Goal: Information Seeking & Learning: Learn about a topic

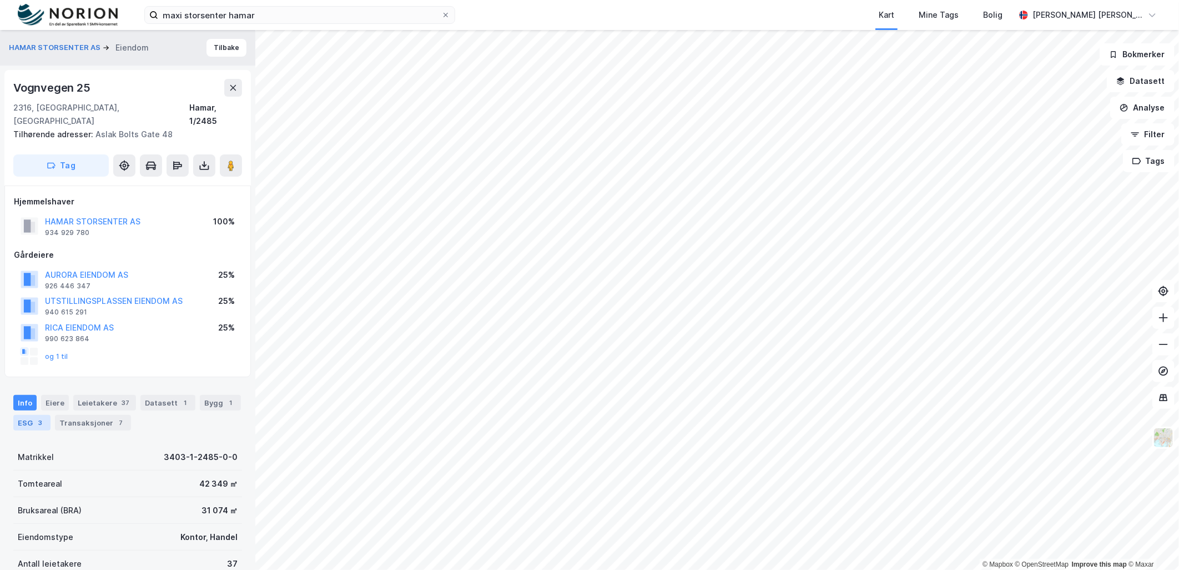
click at [17, 415] on div "ESG 3" at bounding box center [31, 423] width 37 height 16
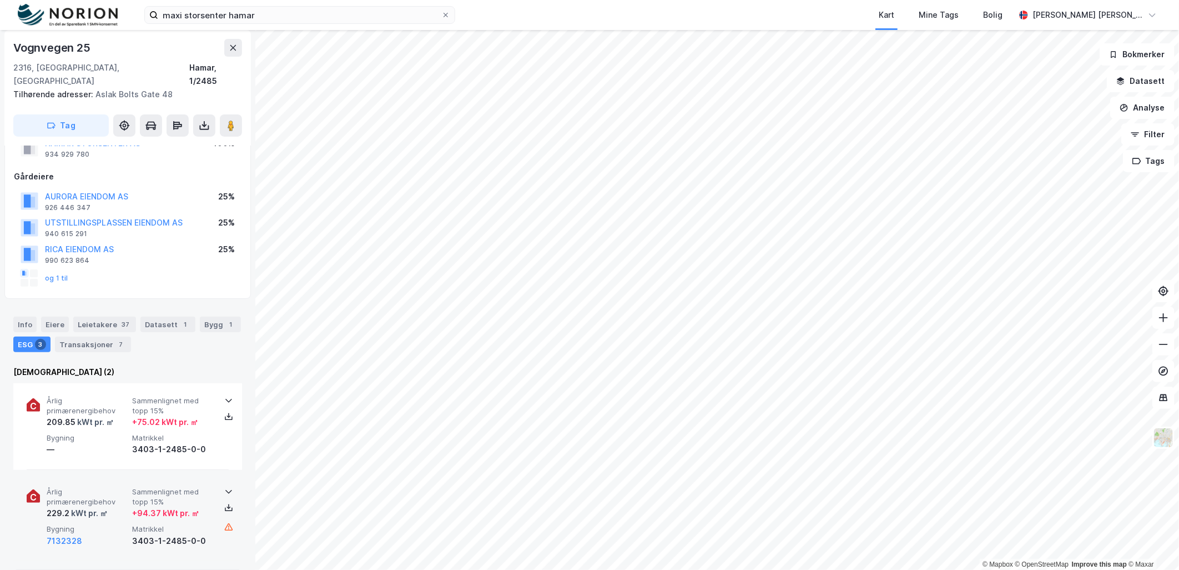
scroll to position [185, 0]
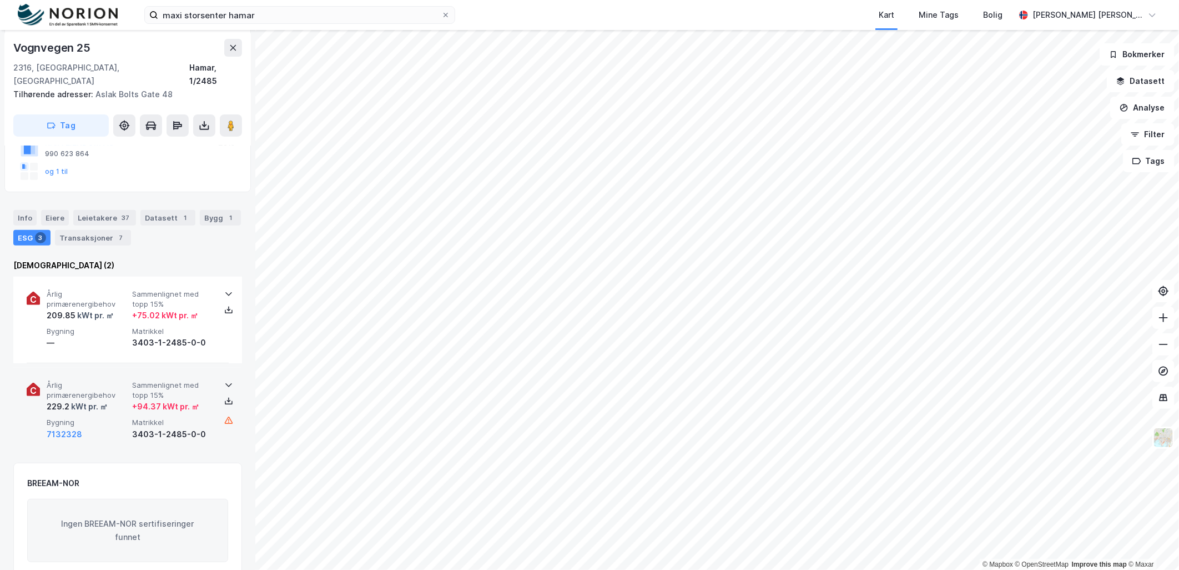
click at [203, 380] on span "Sammenlignet med topp 15%" at bounding box center [172, 389] width 81 height 19
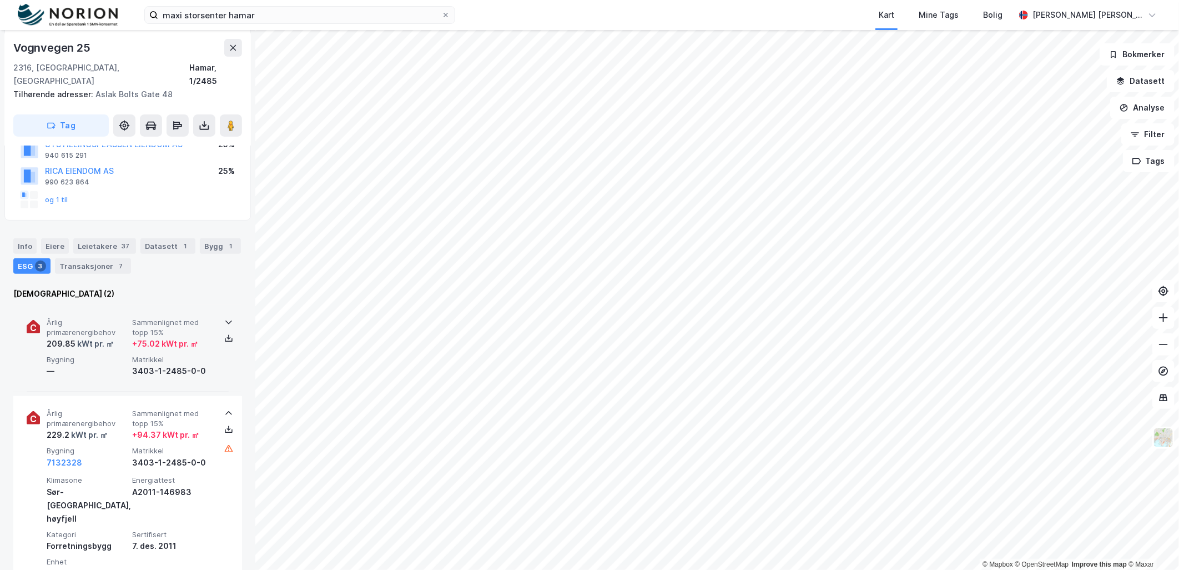
scroll to position [156, 0]
click at [205, 318] on span "Sammenlignet med topp 15%" at bounding box center [172, 327] width 81 height 19
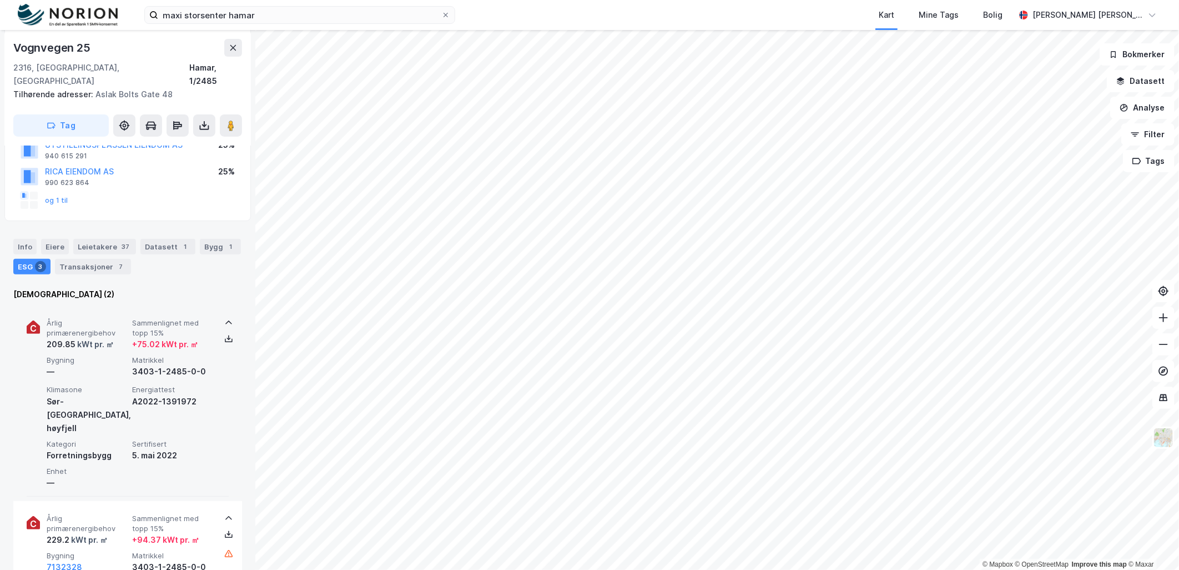
click at [205, 318] on span "Sammenlignet med topp 15%" at bounding box center [172, 327] width 81 height 19
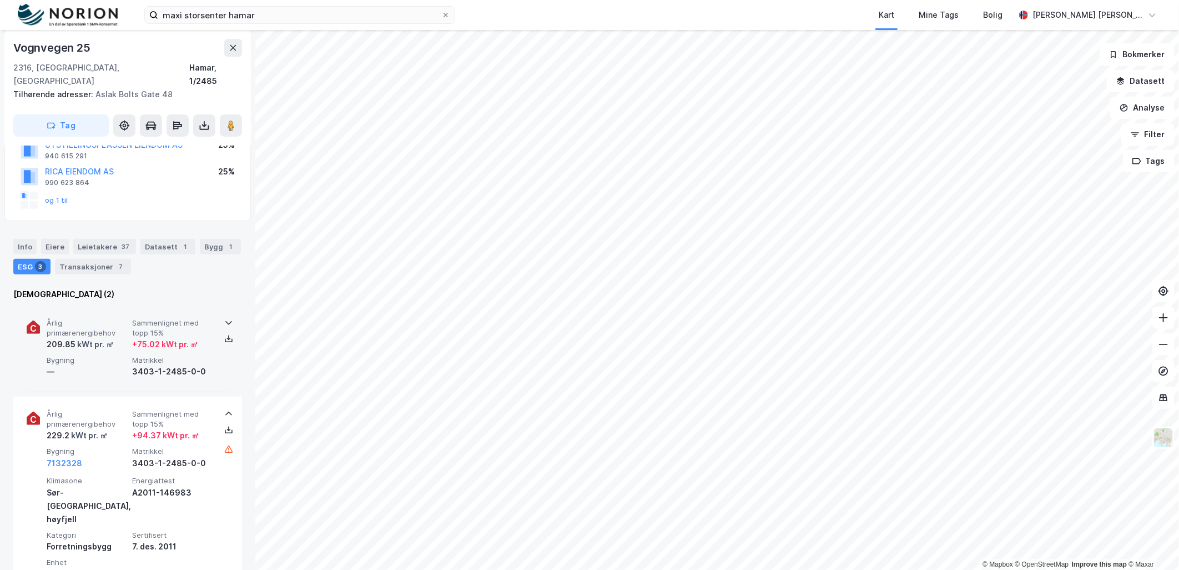
click at [205, 318] on span "Sammenlignet med topp 15%" at bounding box center [172, 327] width 81 height 19
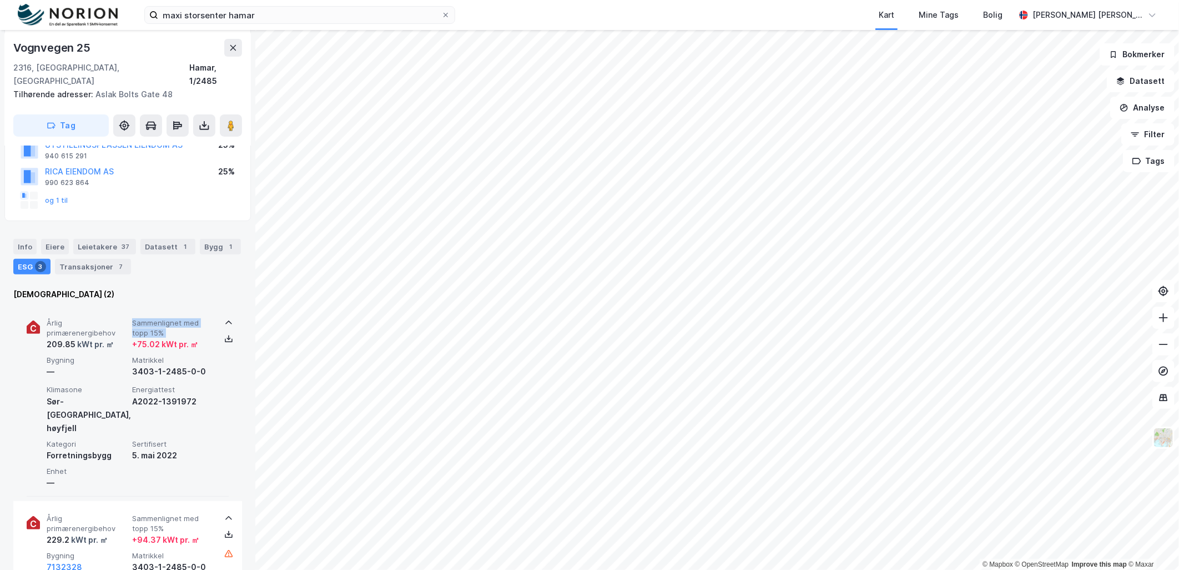
click at [205, 318] on span "Sammenlignet med topp 15%" at bounding box center [172, 327] width 81 height 19
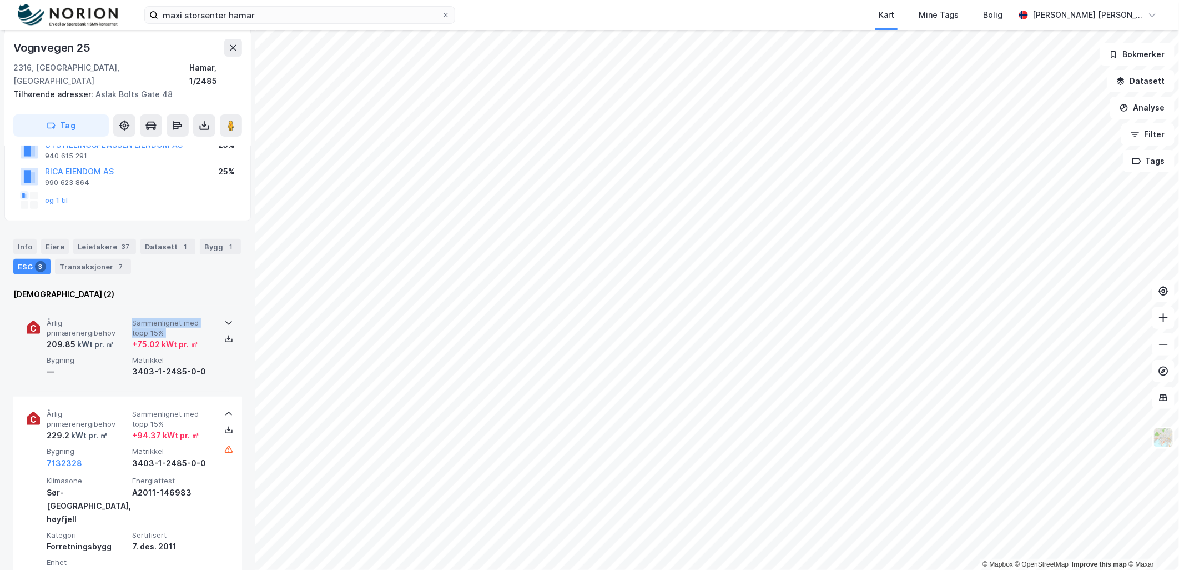
click at [205, 318] on span "Sammenlignet med topp 15%" at bounding box center [172, 327] width 81 height 19
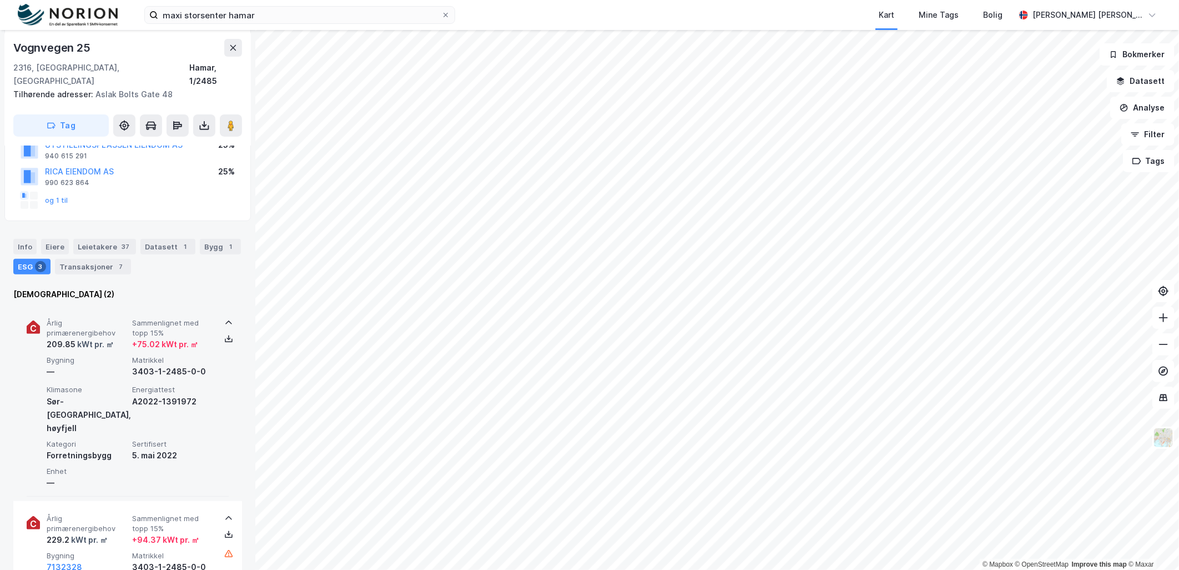
click at [205, 318] on span "Sammenlignet med topp 15%" at bounding box center [172, 327] width 81 height 19
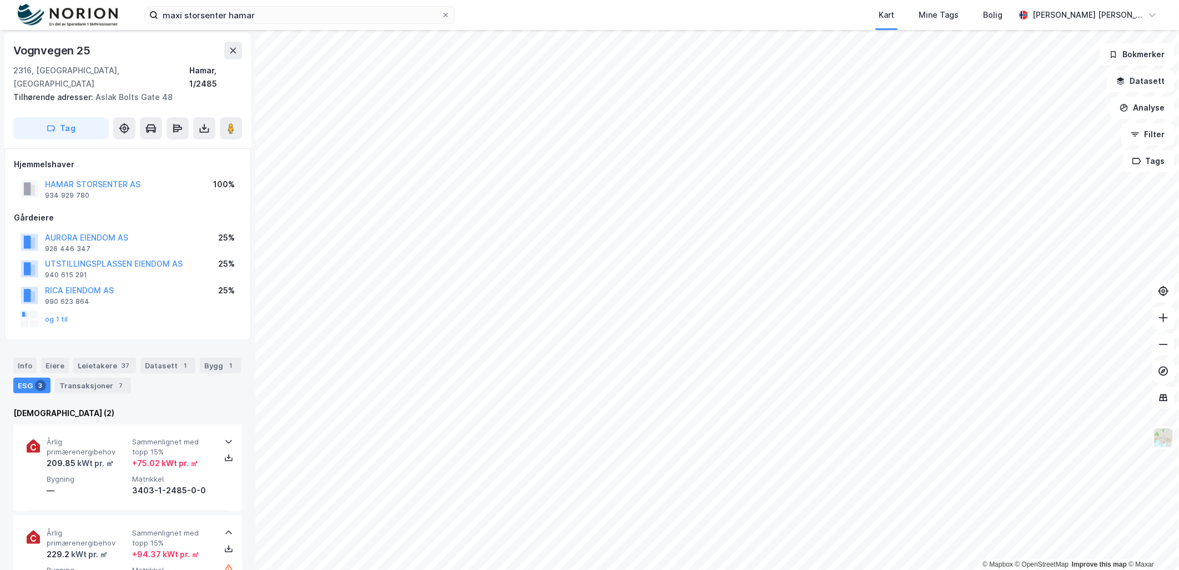
scroll to position [0, 0]
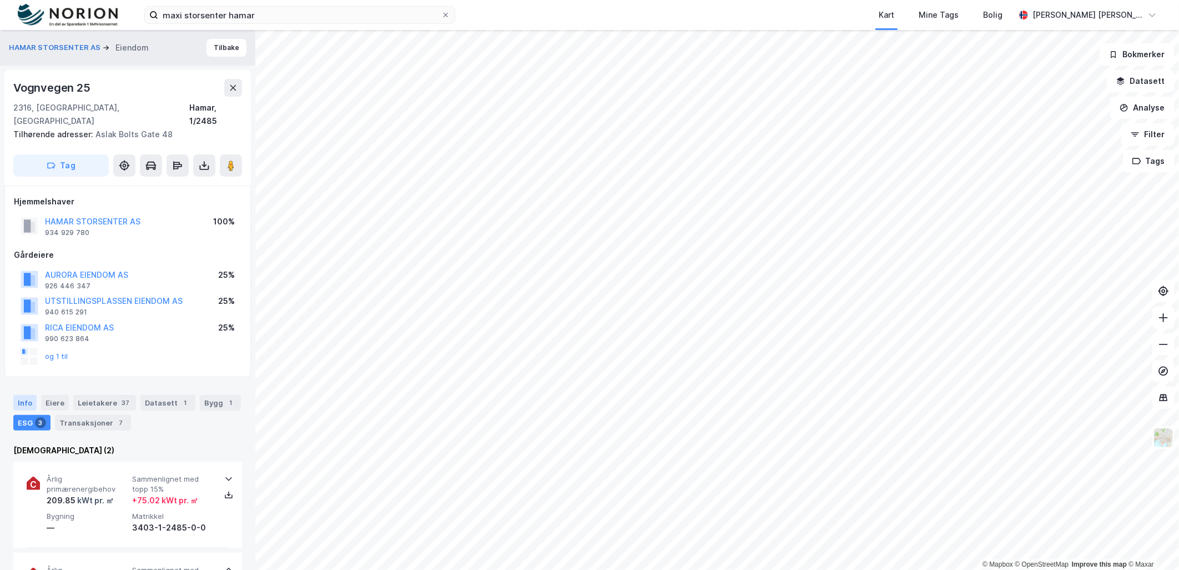
click at [28, 395] on div "Info" at bounding box center [24, 403] width 23 height 16
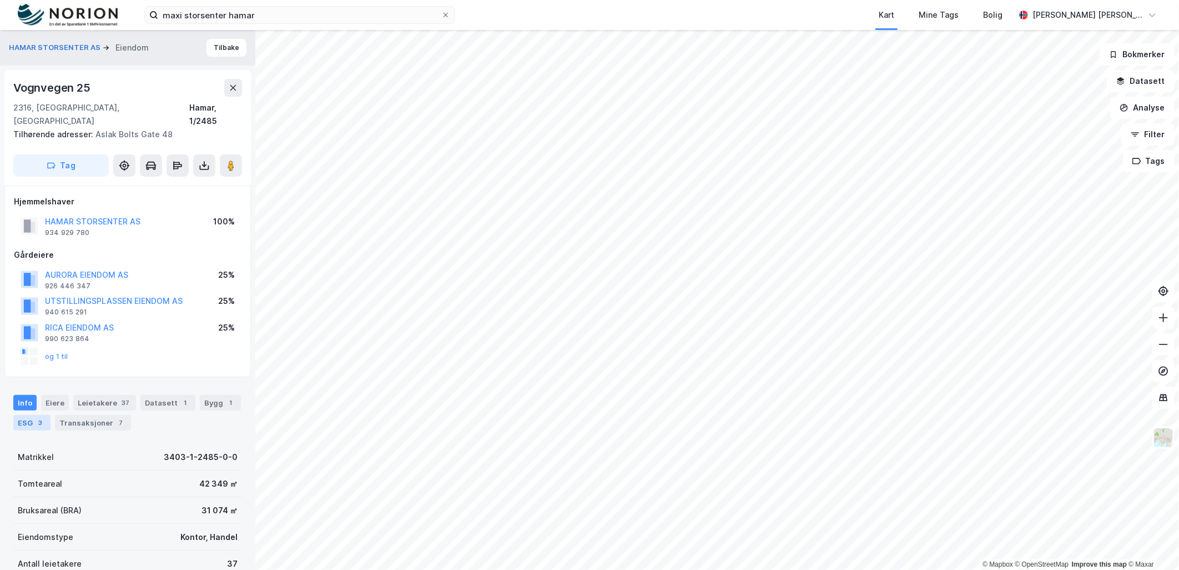
click at [37, 415] on div "ESG 3" at bounding box center [31, 423] width 37 height 16
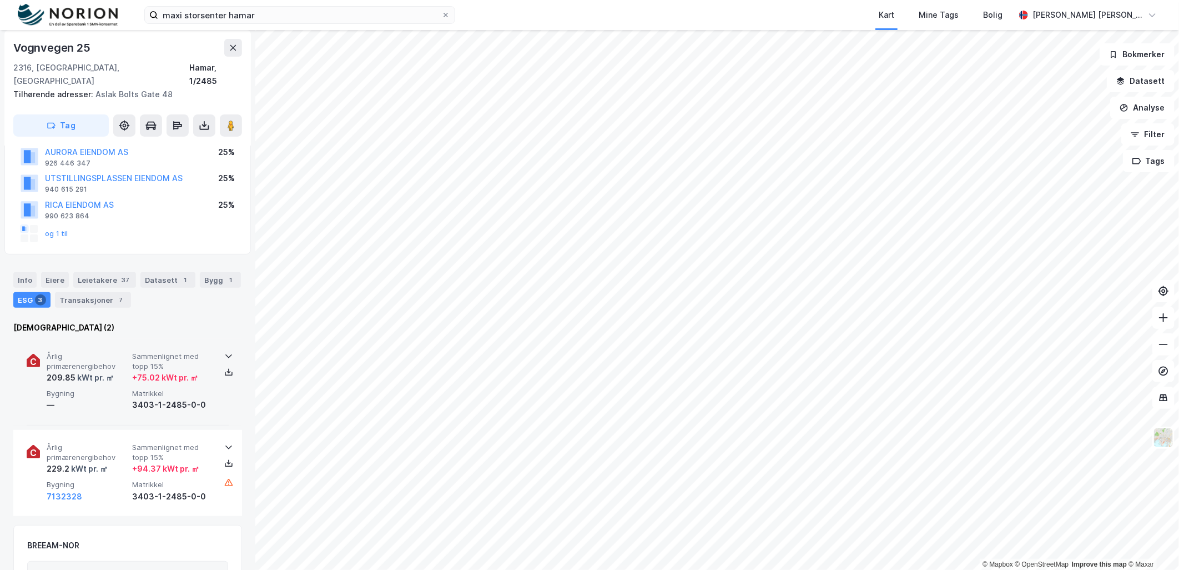
scroll to position [123, 0]
click at [224, 351] on icon at bounding box center [228, 355] width 9 height 9
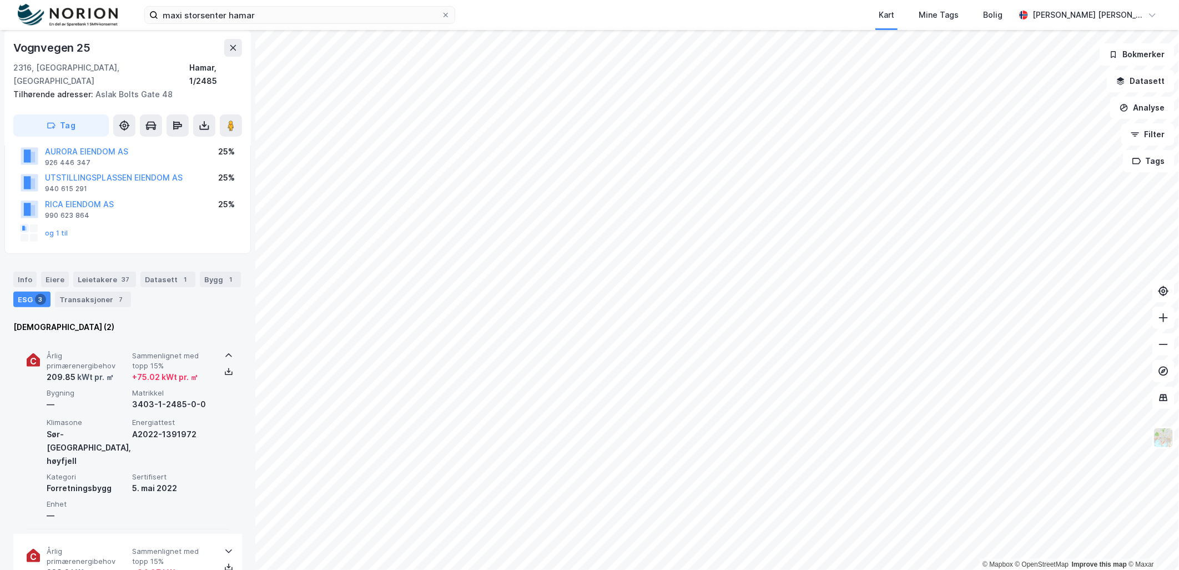
click at [224, 351] on icon at bounding box center [228, 355] width 9 height 9
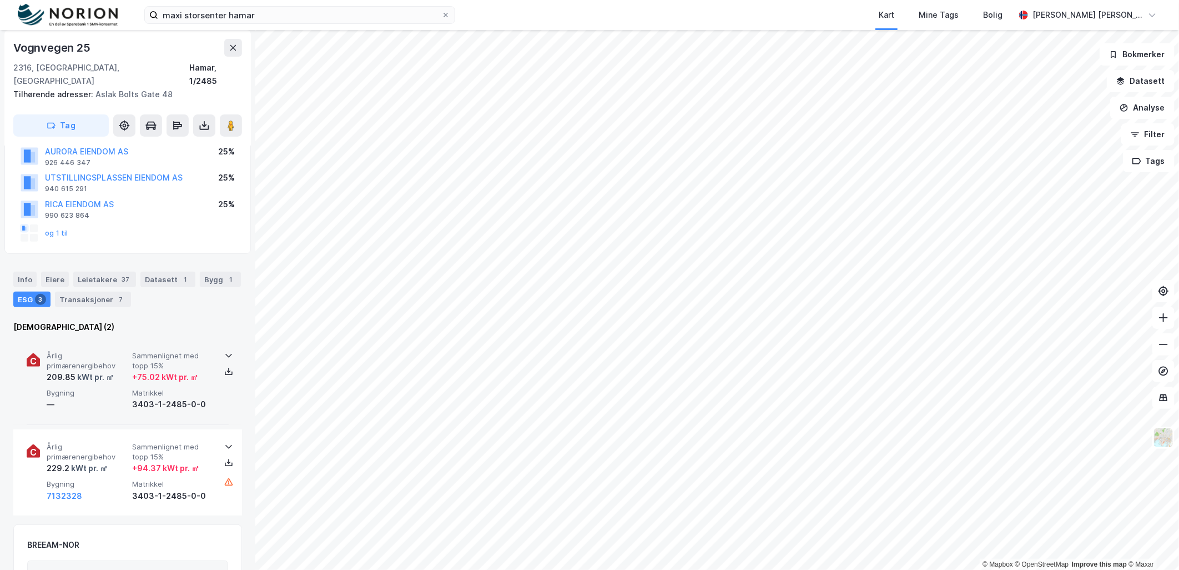
click at [213, 338] on div "Årlig primærenergibehov 209.85 kWt pr. ㎡ Sammenlignet med [PERSON_NAME] 15% + 7…" at bounding box center [128, 381] width 202 height 87
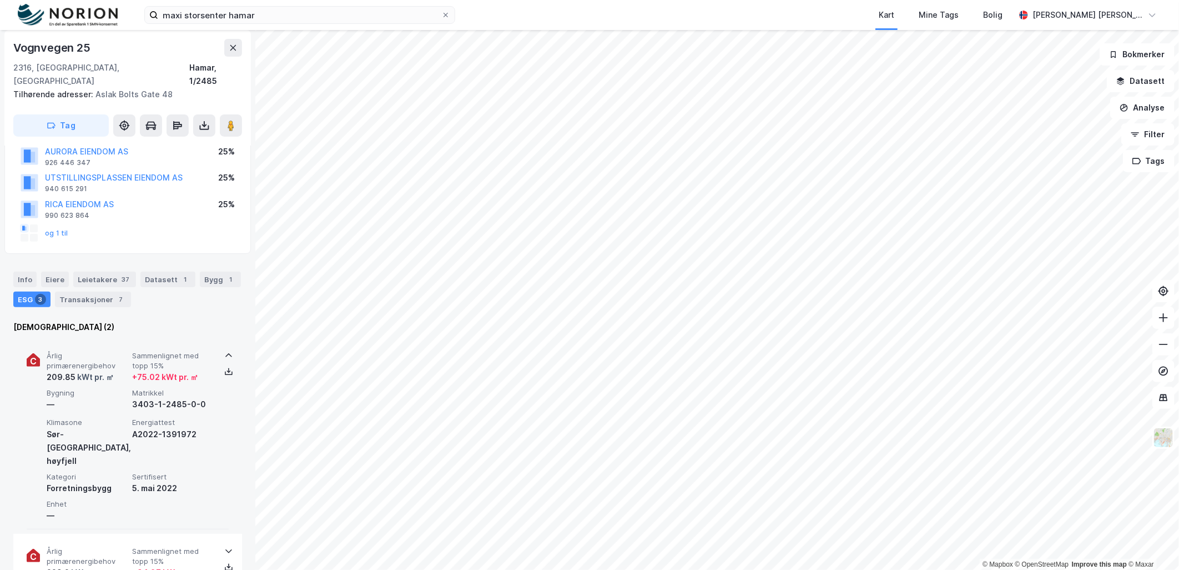
click at [213, 338] on div "Årlig primærenergibehov 209.85 kWt pr. ㎡ Sammenlignet med [PERSON_NAME] 15% + 7…" at bounding box center [128, 433] width 202 height 191
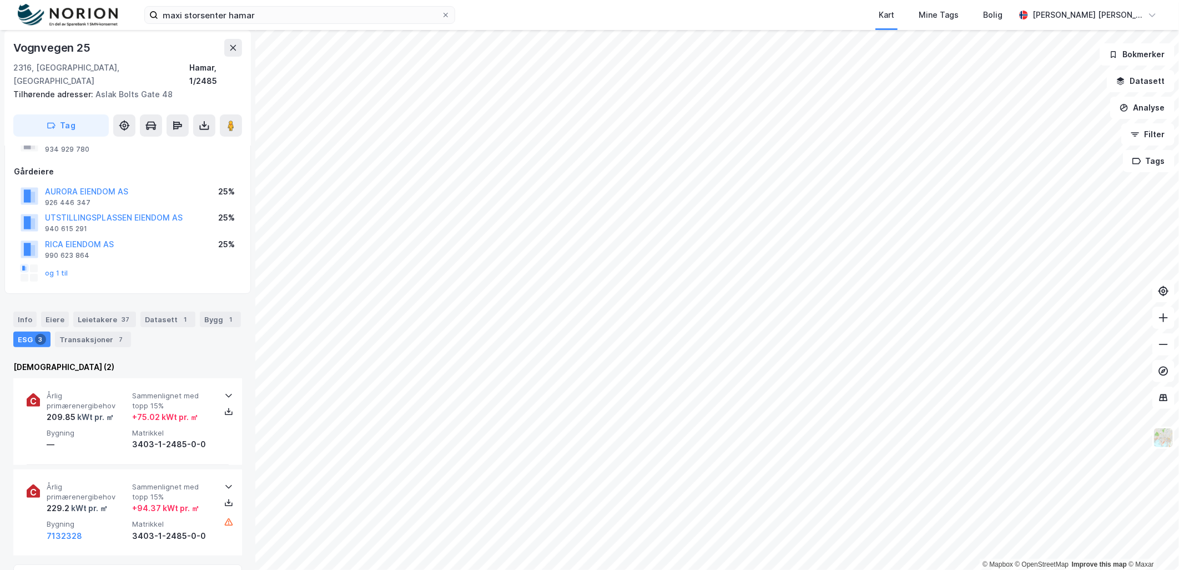
scroll to position [62, 0]
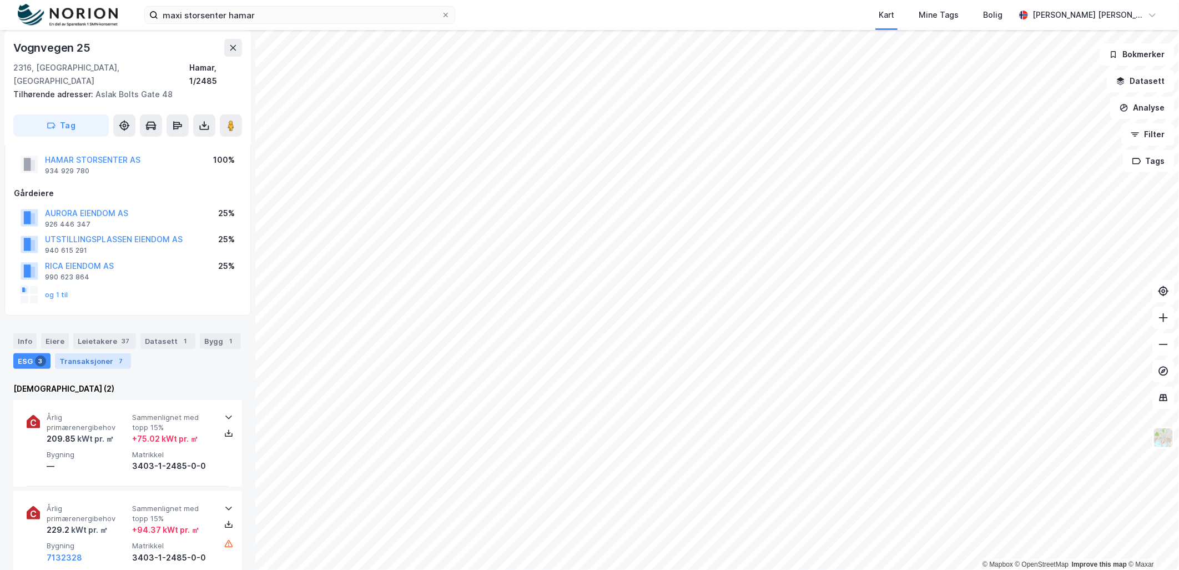
click at [58, 353] on div "Transaksjoner 7" at bounding box center [93, 361] width 76 height 16
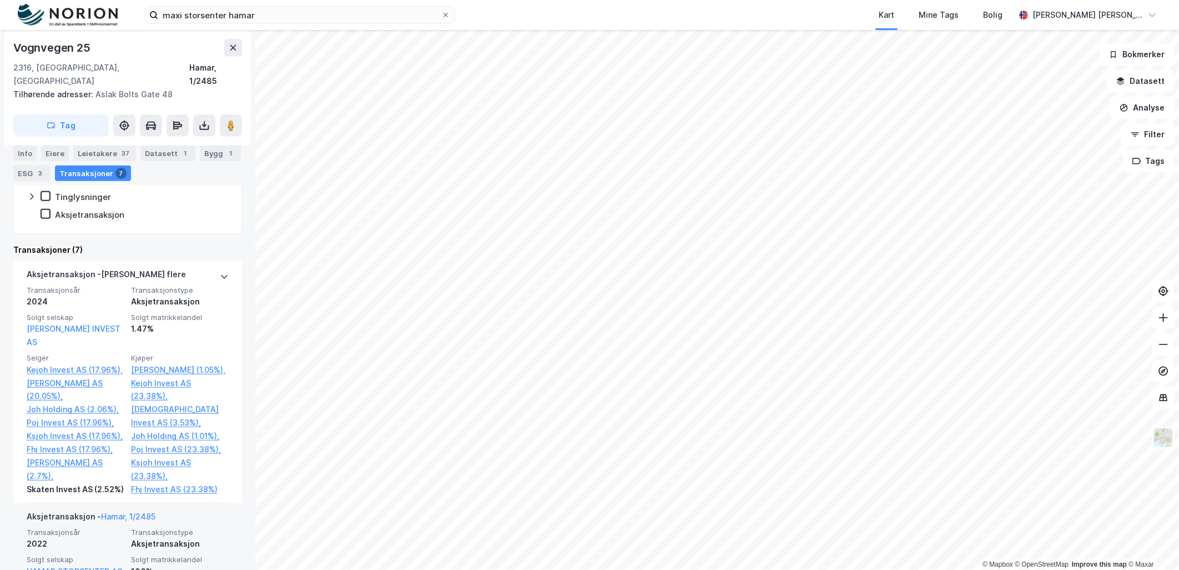
scroll to position [376, 0]
click at [1178, 236] on html "maxi storsenter hamar Kart Mine Tags [PERSON_NAME] [PERSON_NAME] [PERSON_NAME] …" at bounding box center [589, 285] width 1179 height 570
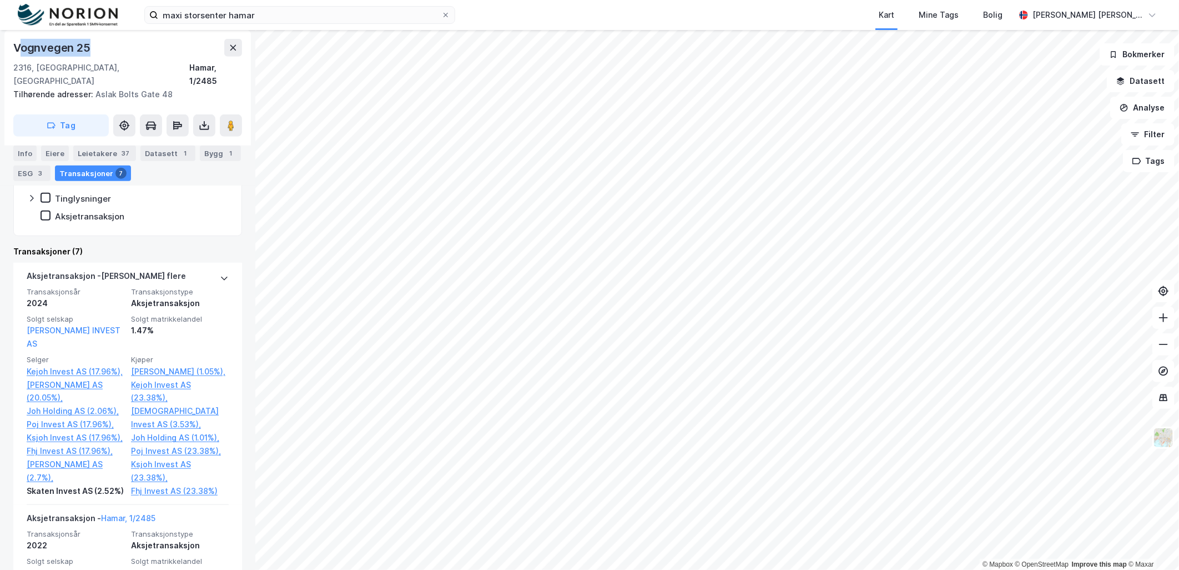
drag, startPoint x: 95, startPoint y: 44, endPoint x: 18, endPoint y: 44, distance: 76.6
click at [18, 44] on div "Vognvegen 25" at bounding box center [127, 48] width 229 height 18
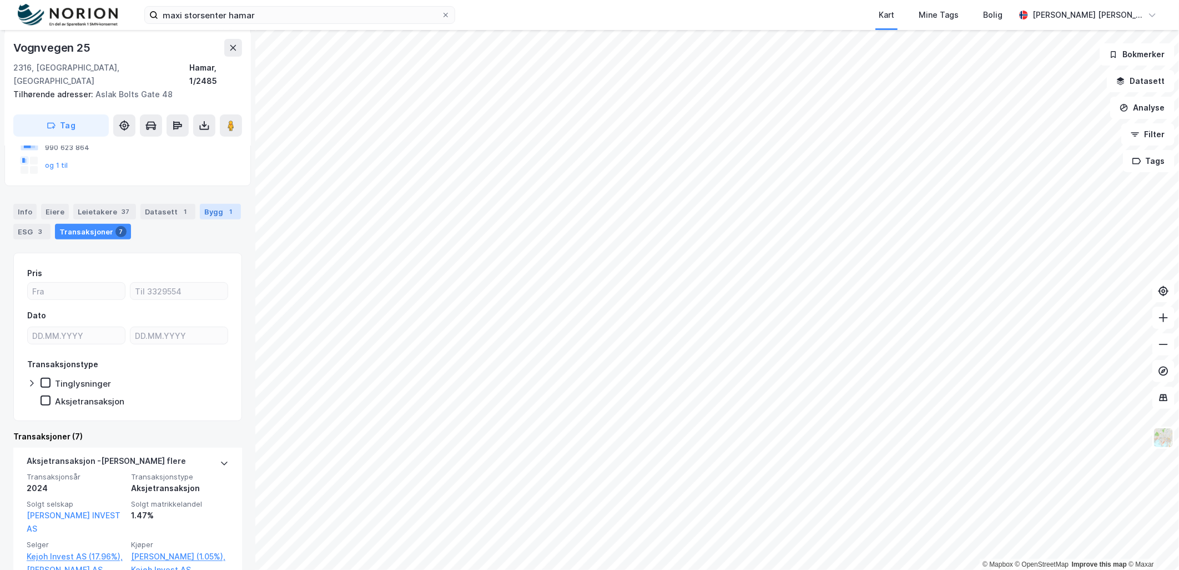
click at [200, 205] on div "Bygg 1" at bounding box center [220, 212] width 41 height 16
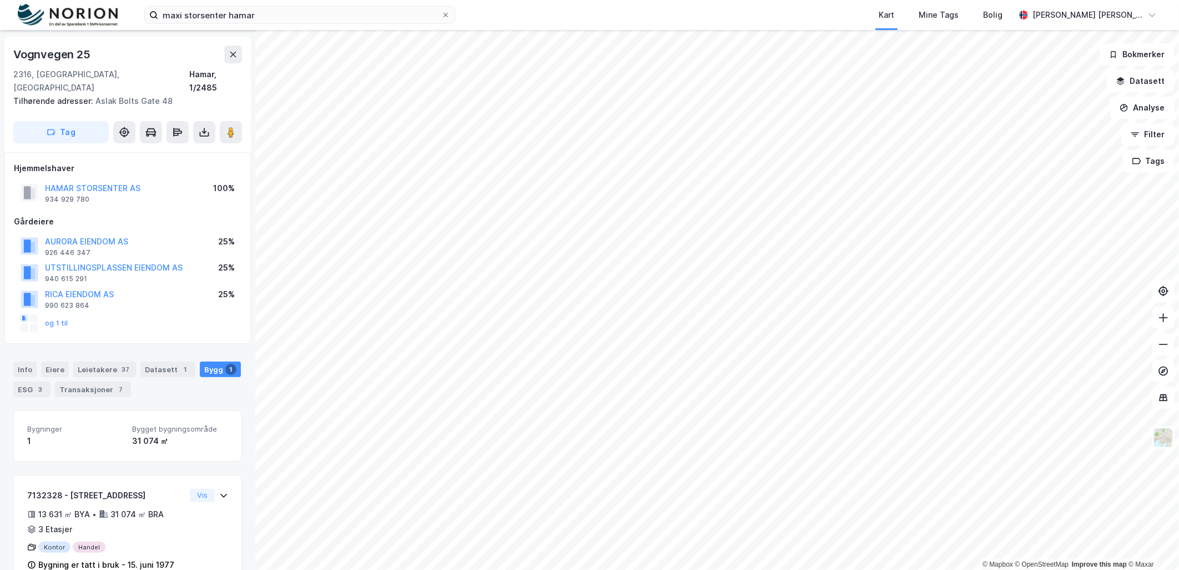
scroll to position [48, 0]
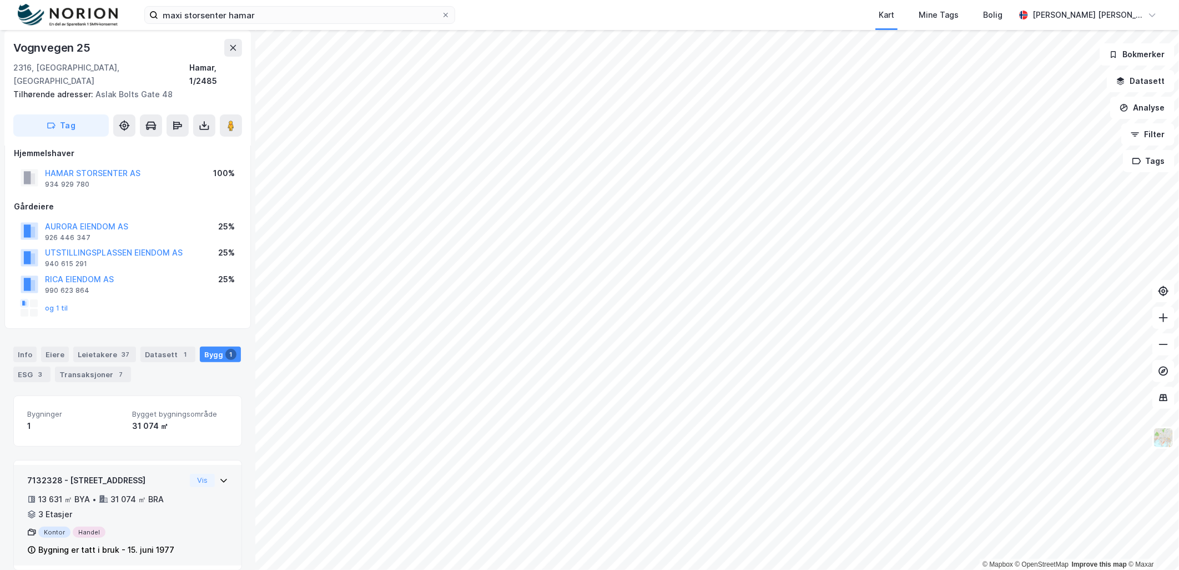
click at [188, 485] on div "7132328 - [STREET_ADDRESS] 13 631 ㎡ BYA • 31 074 ㎡ BRA • 3 Etasjer Kontor Hande…" at bounding box center [127, 519] width 201 height 92
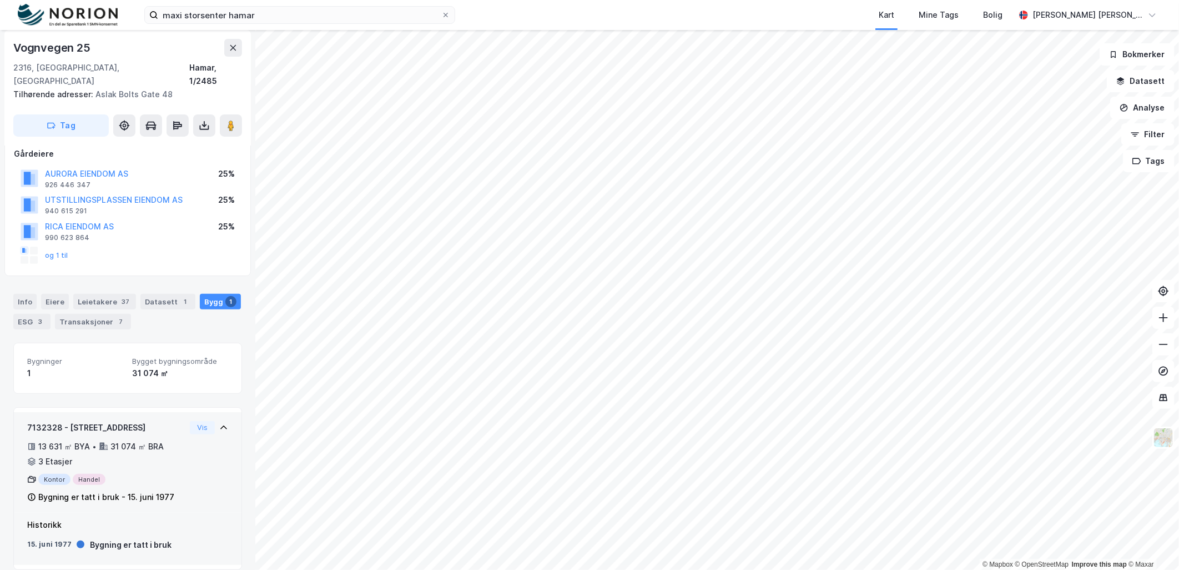
click at [183, 447] on div "7132328 - [STREET_ADDRESS] 13 631 ㎡ BYA • 31 074 ㎡ BRA • 3 Etasjer Kontor Hande…" at bounding box center [127, 467] width 201 height 92
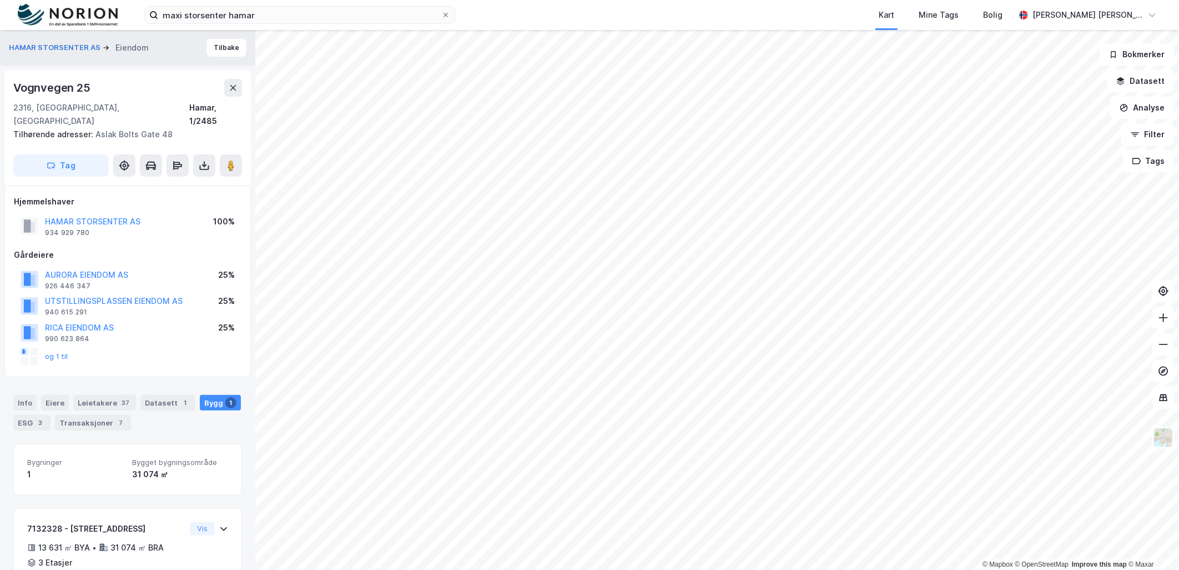
scroll to position [49, 0]
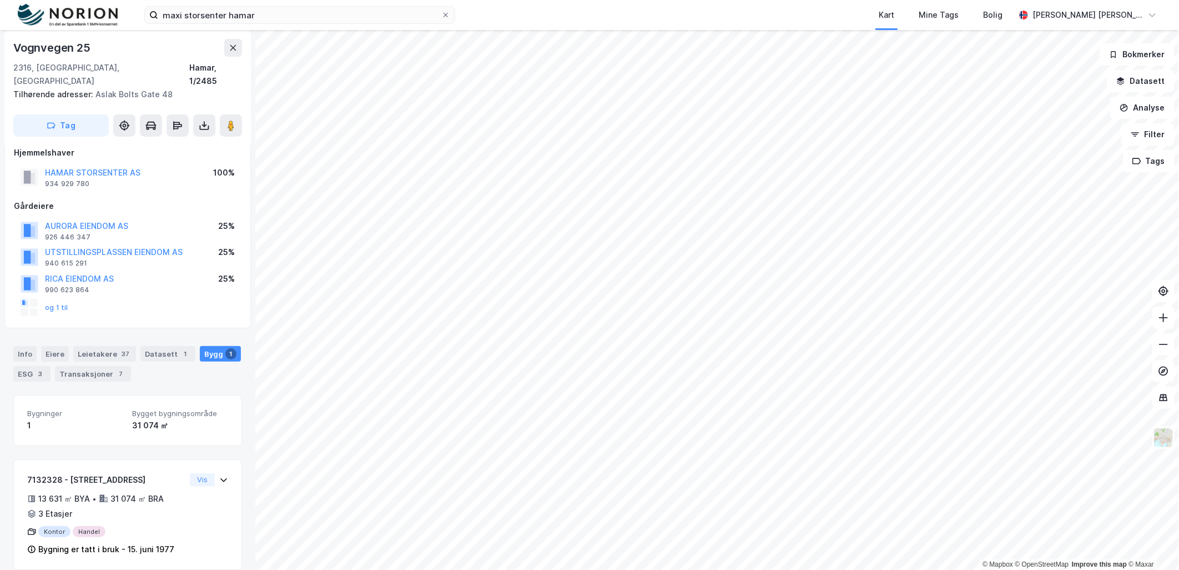
scroll to position [1, 0]
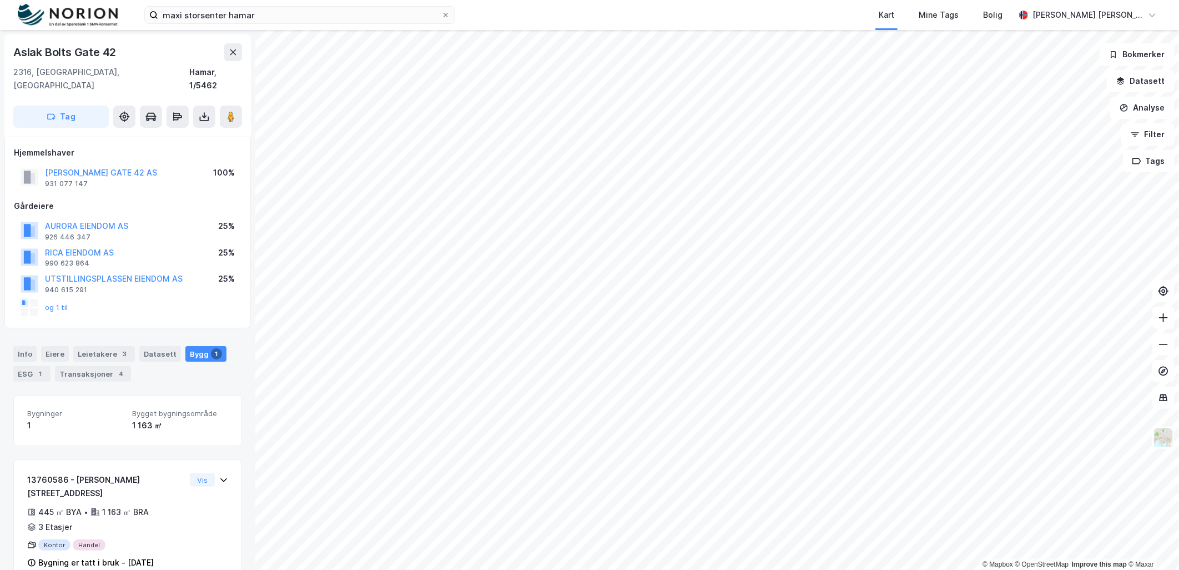
scroll to position [1, 0]
click at [90, 345] on div "Leietakere 3" at bounding box center [104, 353] width 62 height 16
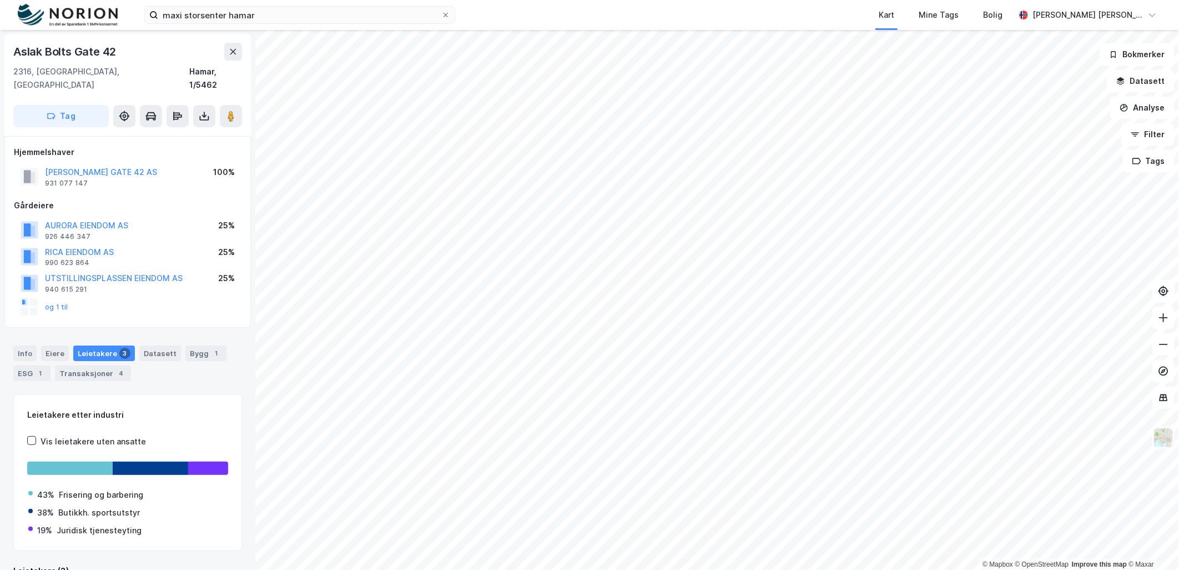
scroll to position [219, 0]
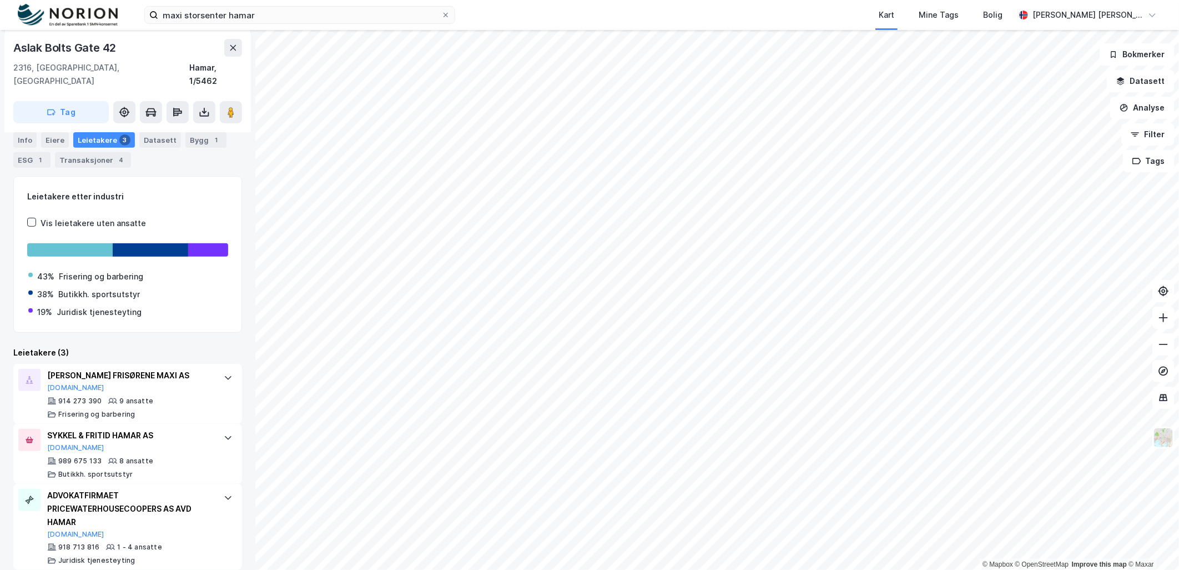
click at [193, 149] on div "Info [PERSON_NAME] 3 Datasett Bygg 1 ESG 1 Transaksjoner 4" at bounding box center [127, 150] width 229 height 36
click at [193, 145] on div "Bygg 1" at bounding box center [205, 140] width 41 height 16
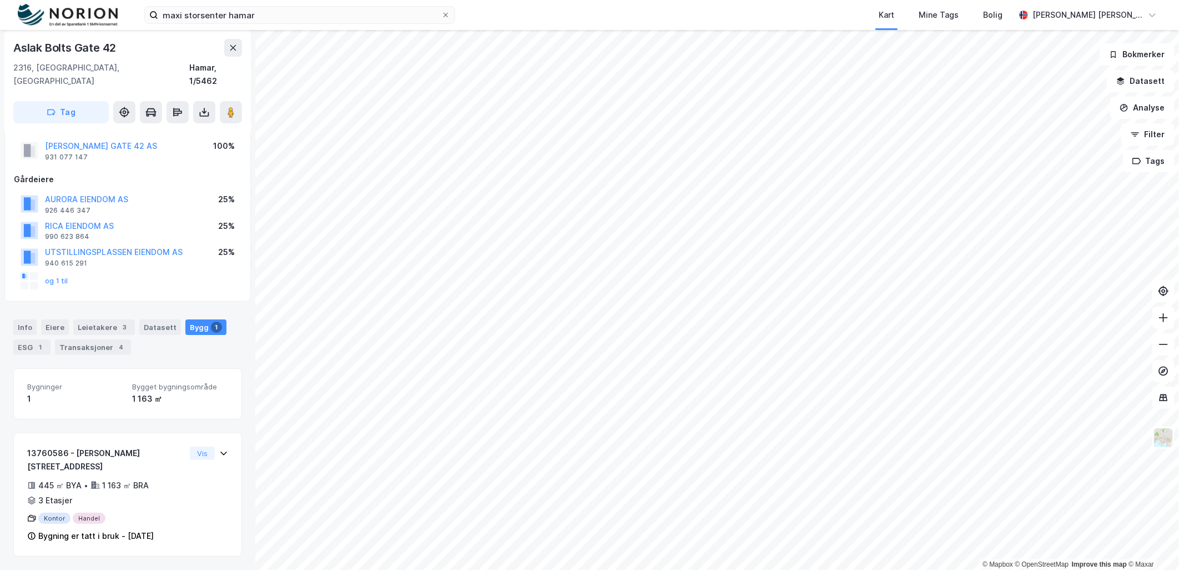
scroll to position [1, 0]
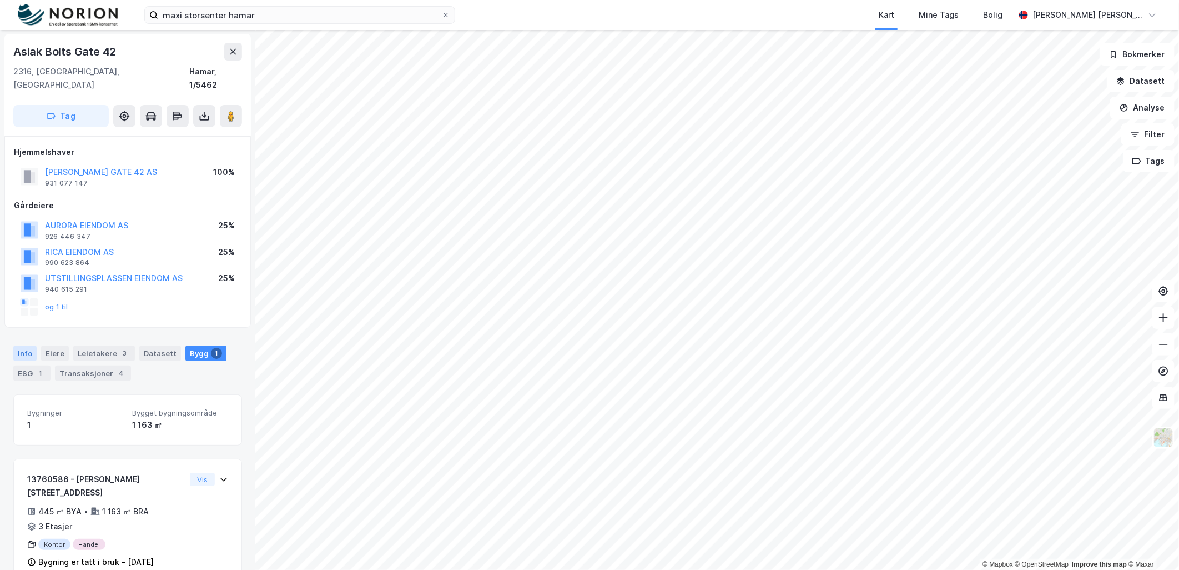
click at [25, 345] on div "Info" at bounding box center [24, 353] width 23 height 16
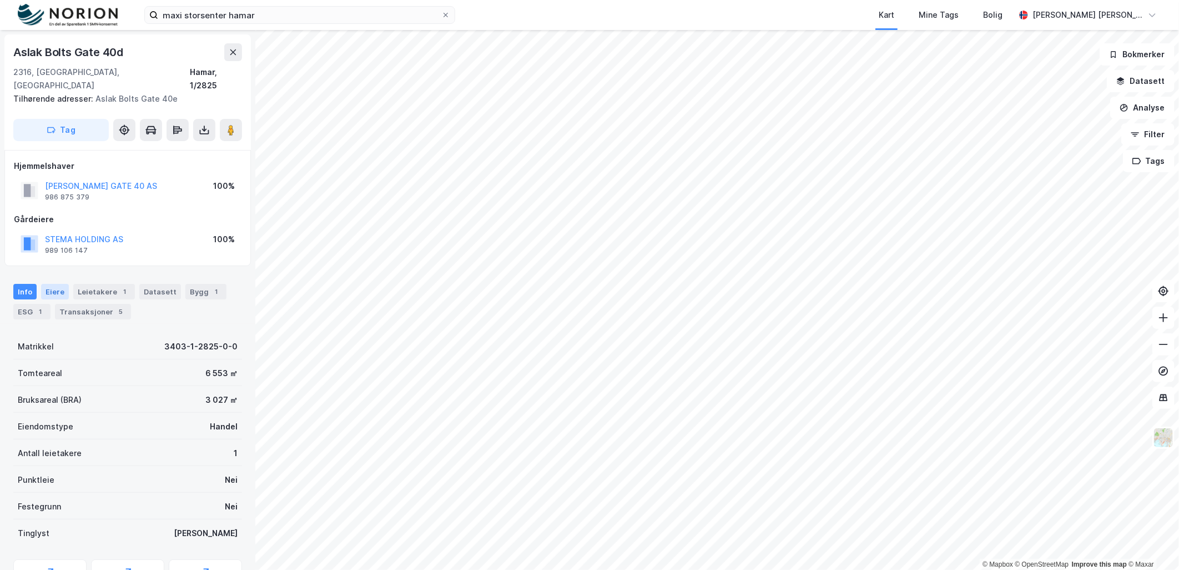
click at [62, 284] on div "Eiere" at bounding box center [55, 292] width 28 height 16
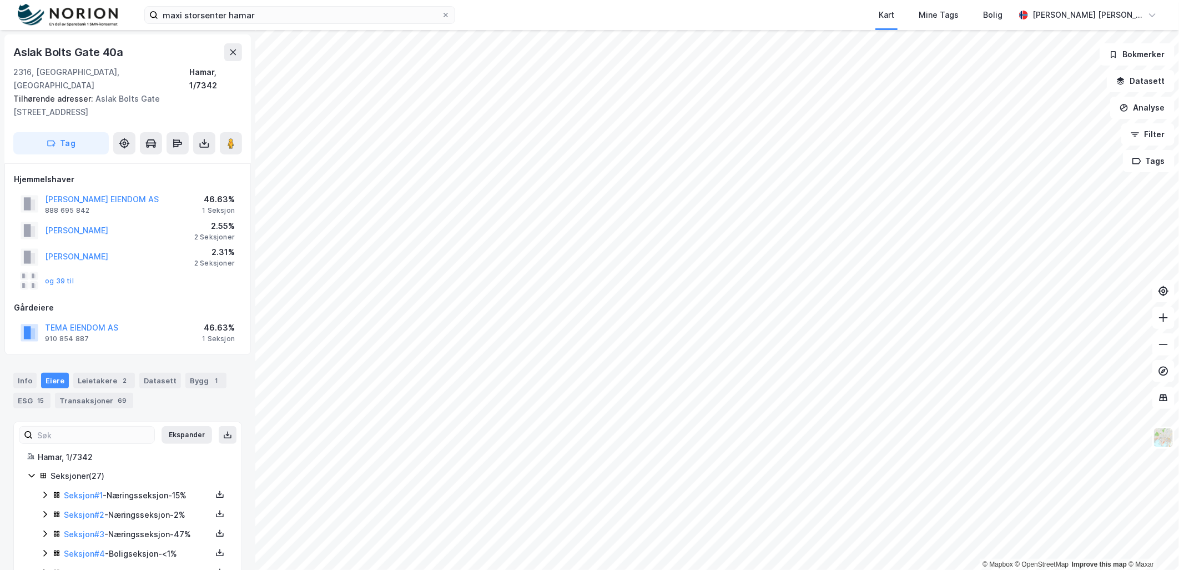
scroll to position [1, 0]
click at [848, 569] on html "maxi storsenter hamar Kart Mine Tags [PERSON_NAME] [PERSON_NAME] [PERSON_NAME] …" at bounding box center [589, 285] width 1179 height 570
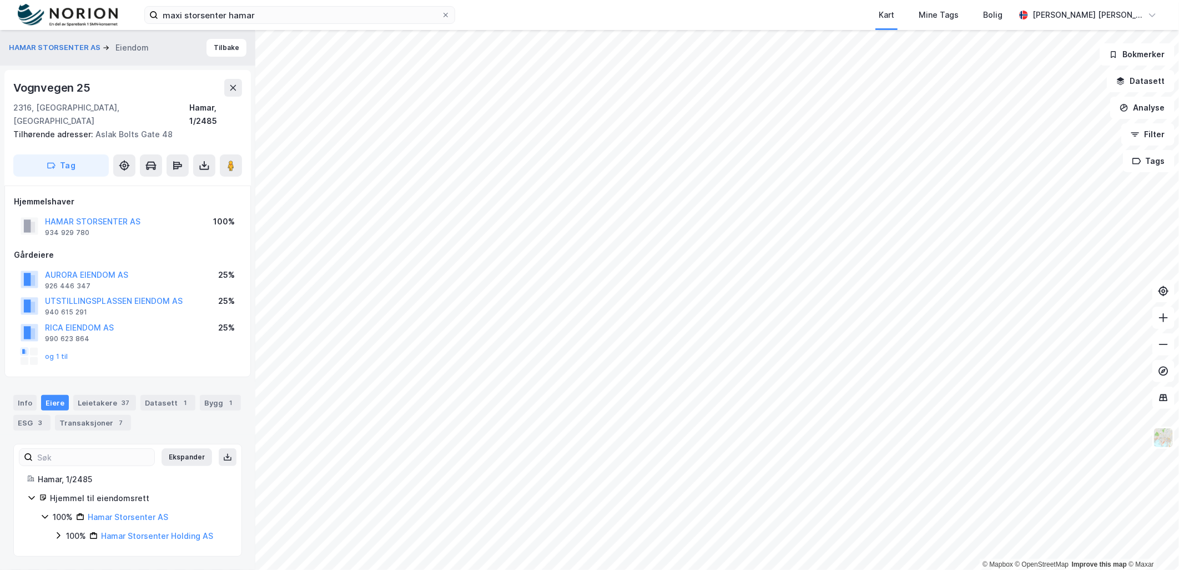
click at [8, 385] on div "Info [PERSON_NAME] 37 Datasett 1 Bygg 1 ESG 3 Transaksjoner 7" at bounding box center [127, 407] width 255 height 53
click at [13, 395] on div "Info" at bounding box center [24, 403] width 23 height 16
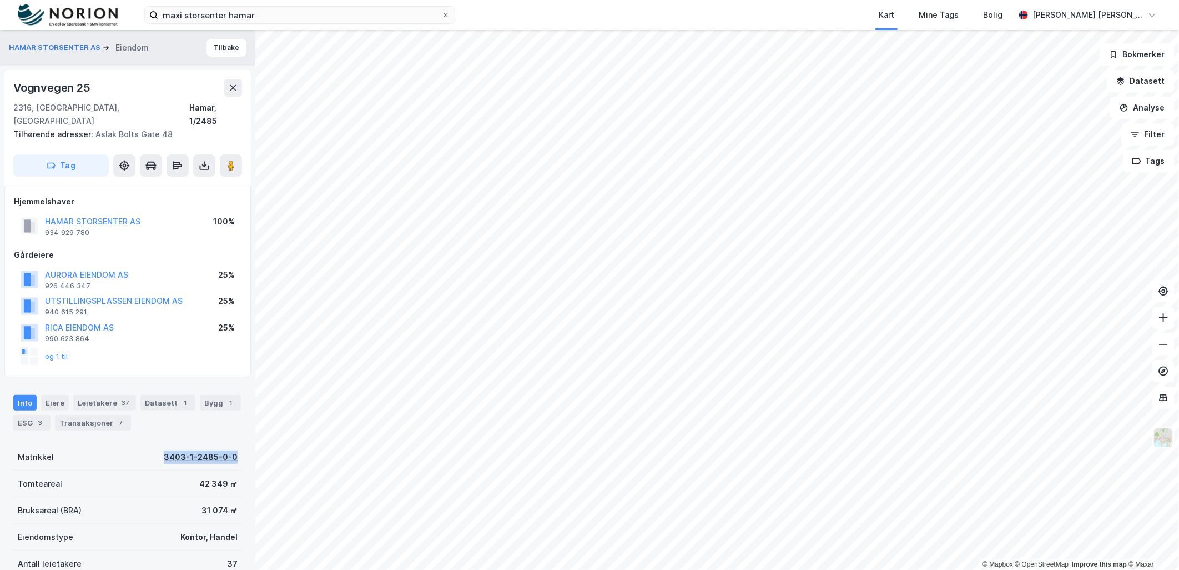
drag, startPoint x: 142, startPoint y: 440, endPoint x: 226, endPoint y: 447, distance: 84.1
click at [226, 447] on div "Matrikkel 3403-1-2485-0-0" at bounding box center [127, 457] width 229 height 27
copy div "3403-1-2485-0-0"
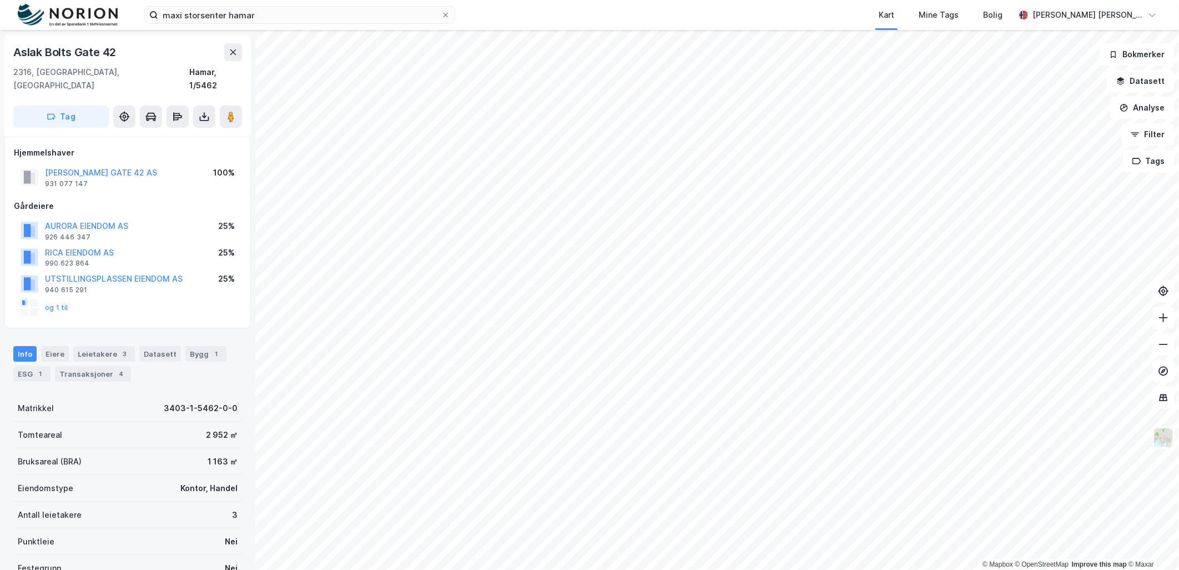
scroll to position [1, 0]
drag, startPoint x: 152, startPoint y: 397, endPoint x: 228, endPoint y: 400, distance: 76.1
click at [228, 400] on div "Matrikkel 3403-1-5462-0-0" at bounding box center [127, 407] width 229 height 27
copy div "3403-1-5462-0-0"
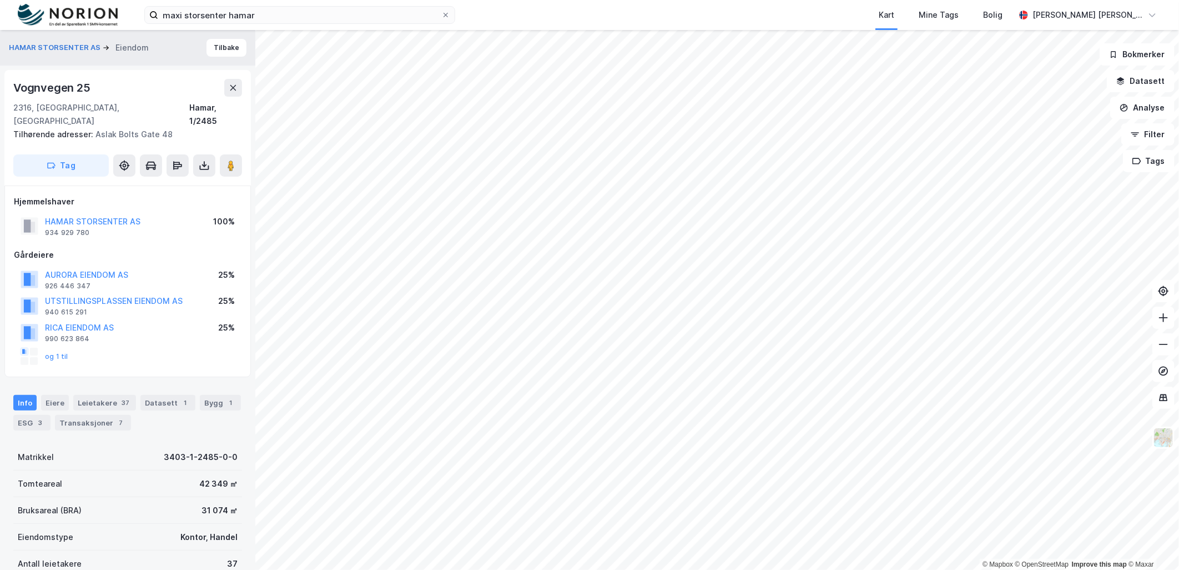
scroll to position [1, 0]
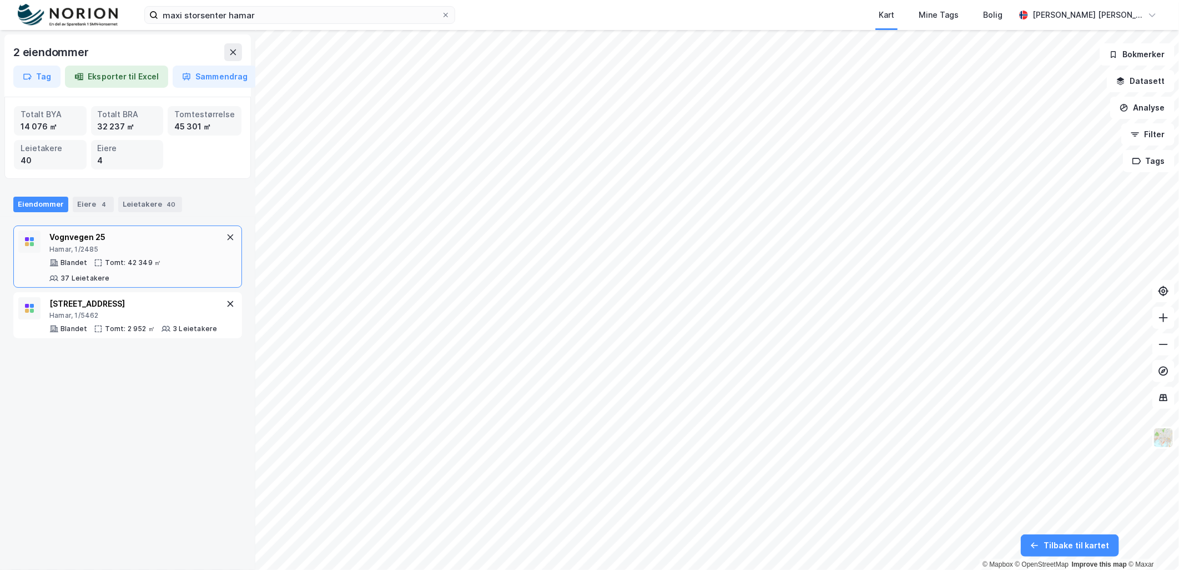
click at [125, 250] on div "Hamar, 1/2485" at bounding box center [136, 249] width 174 height 9
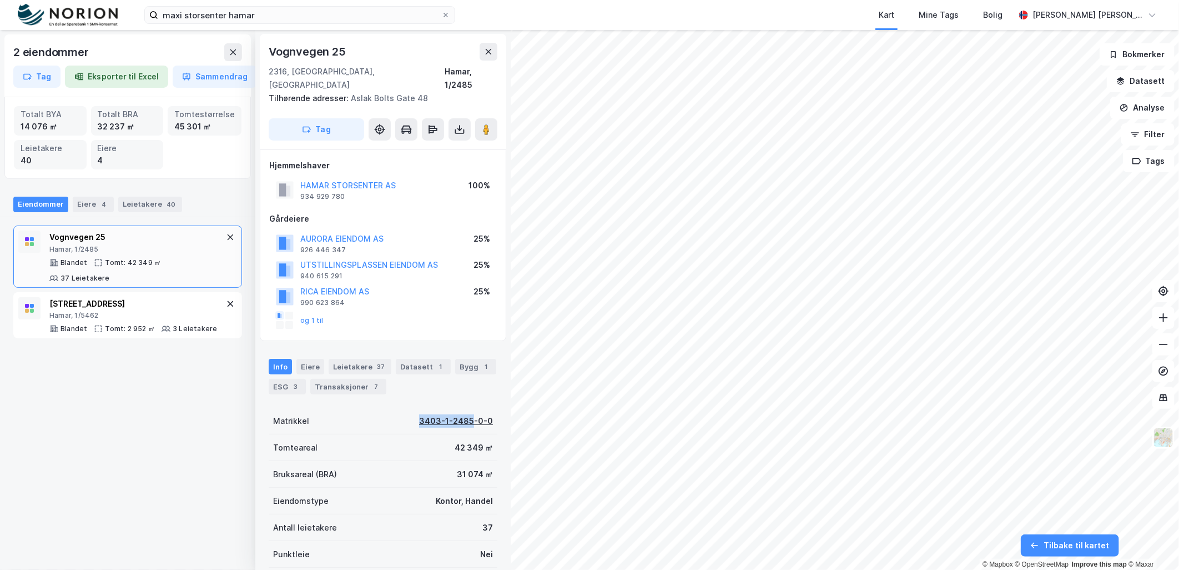
drag, startPoint x: 409, startPoint y: 406, endPoint x: 464, endPoint y: 406, distance: 55.5
click at [464, 407] on div "Matrikkel 3403-1-2485-0-0" at bounding box center [383, 420] width 229 height 27
copy div "[PHONE_NUMBER]"
click at [96, 312] on div "Hamar, 1/5462" at bounding box center [133, 315] width 168 height 9
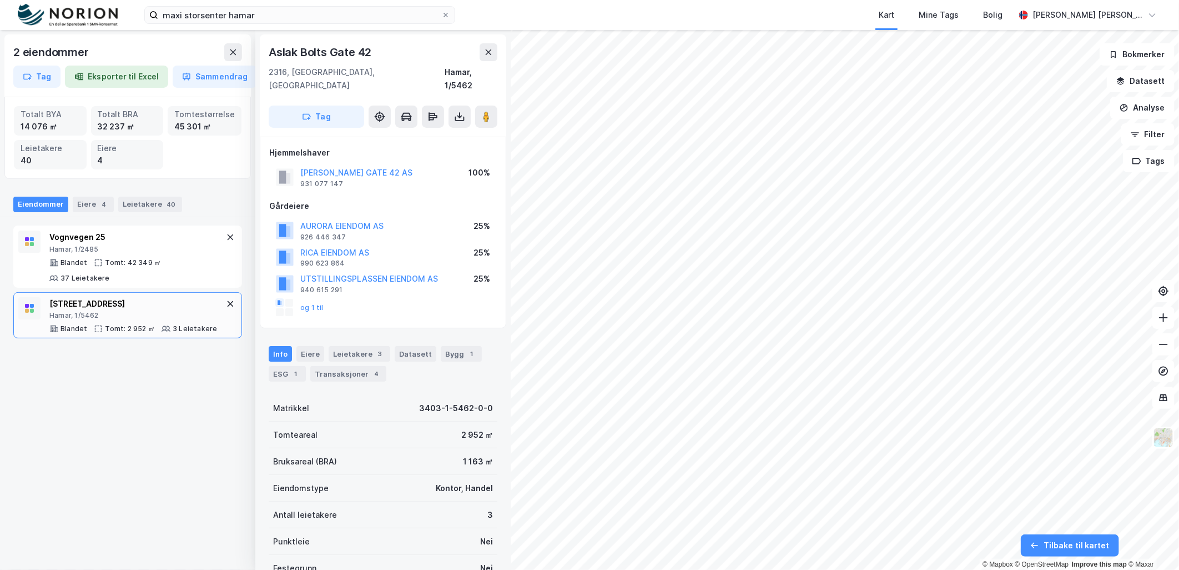
scroll to position [1, 0]
drag, startPoint x: 414, startPoint y: 392, endPoint x: 466, endPoint y: 397, distance: 52.4
click at [466, 401] on div "3403-1-5462-0-0" at bounding box center [456, 407] width 74 height 13
copy div "[PHONE_NUMBER]"
click at [182, 437] on div "2 eiendommer Tag Eksporter til Excel Sammendrag Totalt BYA 14 076 ㎡ Totalt BRA …" at bounding box center [127, 300] width 255 height 540
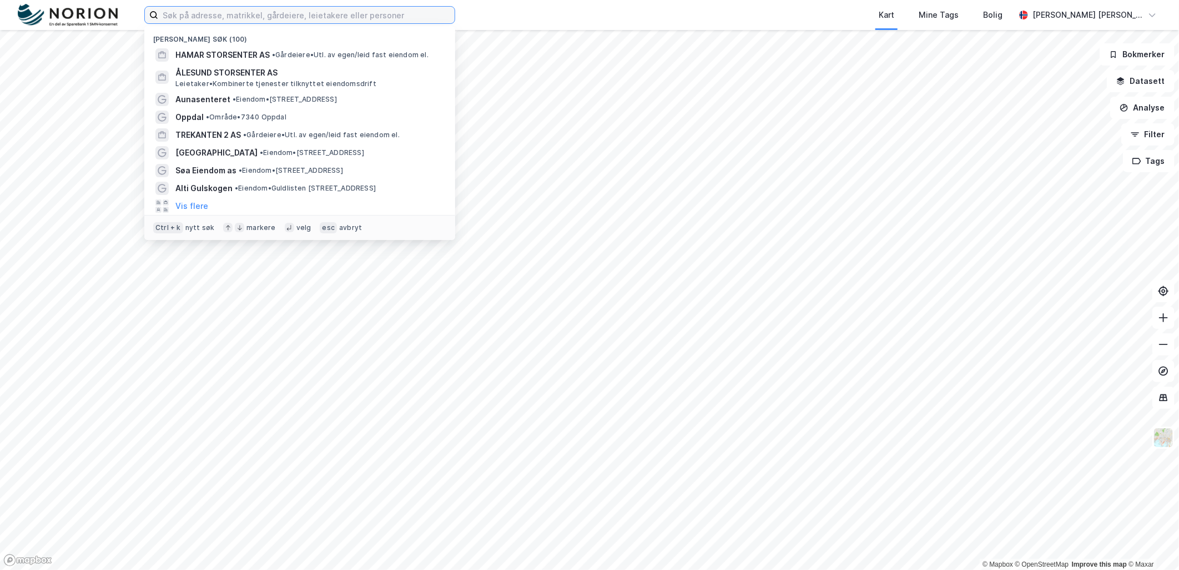
click at [206, 16] on input at bounding box center [306, 15] width 296 height 17
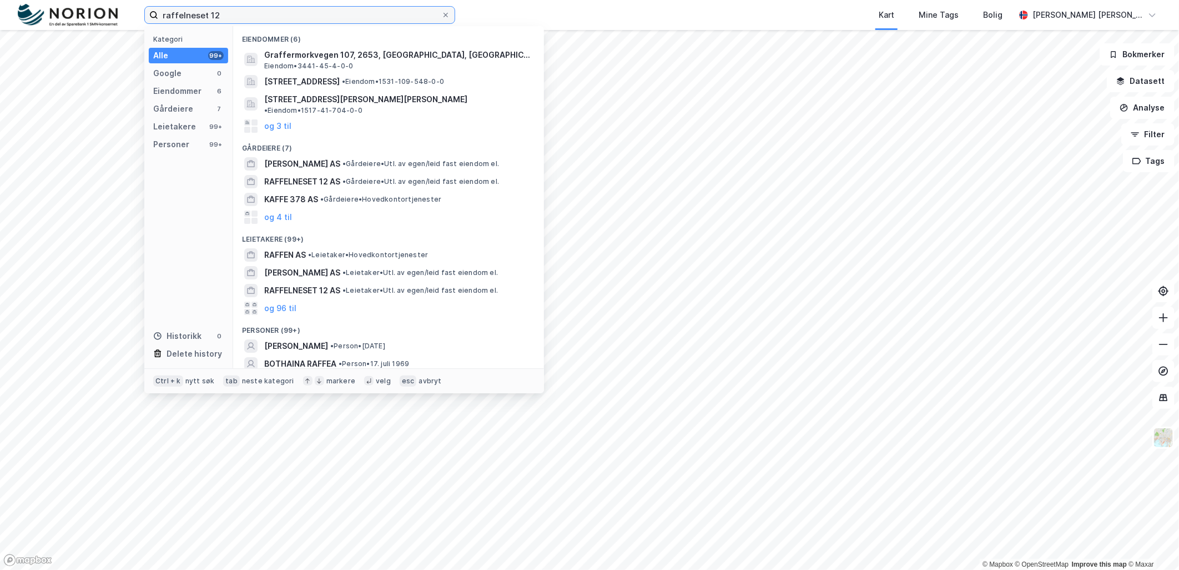
type input "raffelneset 12"
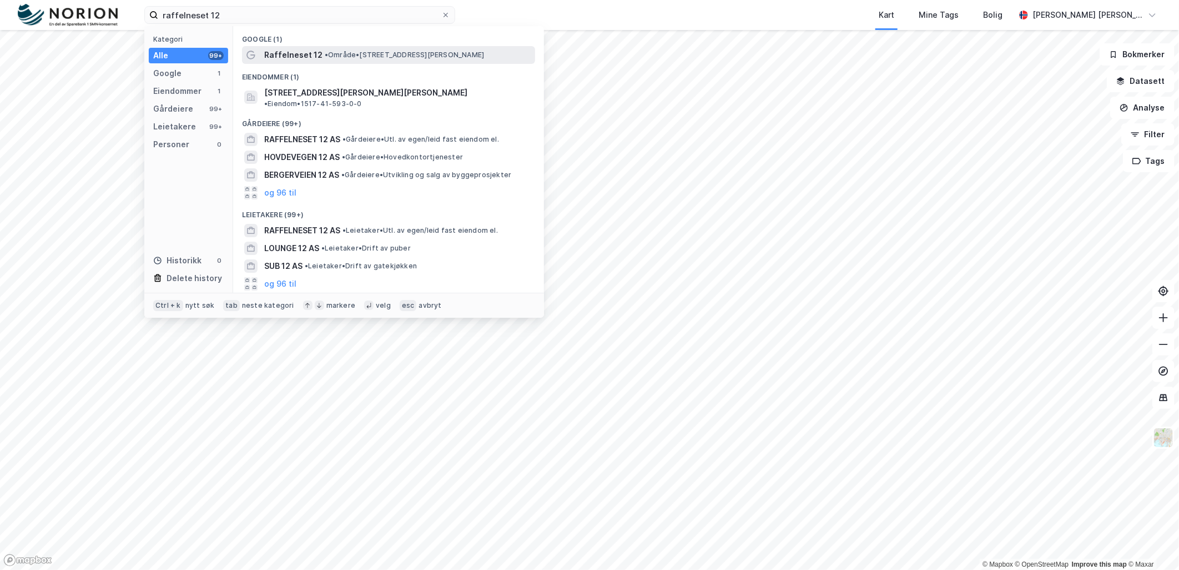
click at [325, 58] on span "• Område • Raffelneset 12, 6060 Hareid" at bounding box center [404, 55] width 159 height 9
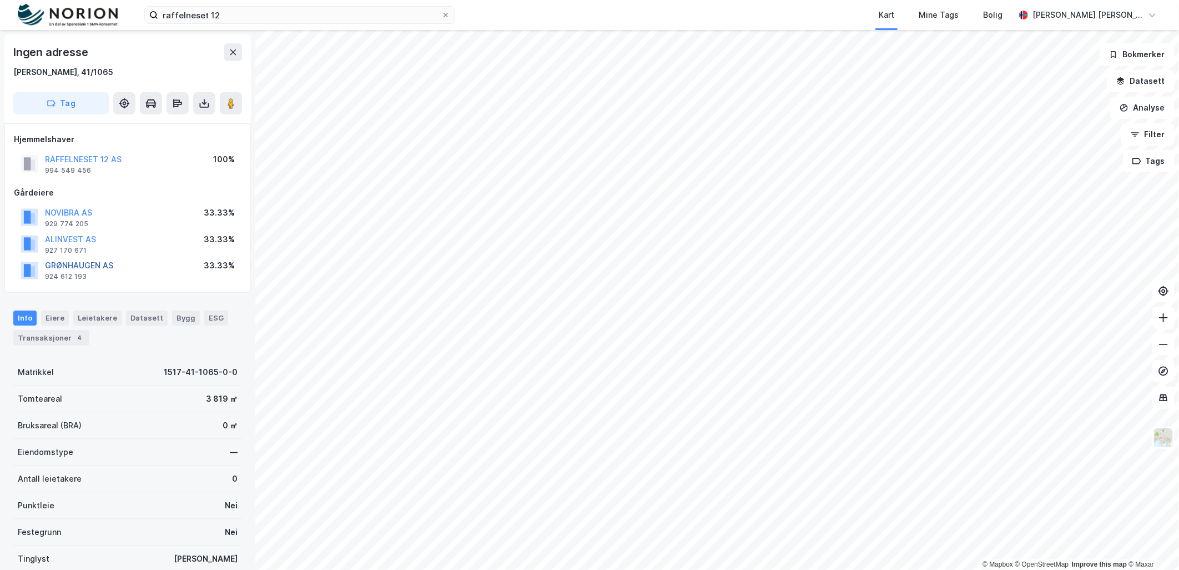
click at [0, 0] on button "GRØNHAUGEN AS" at bounding box center [0, 0] width 0 height 0
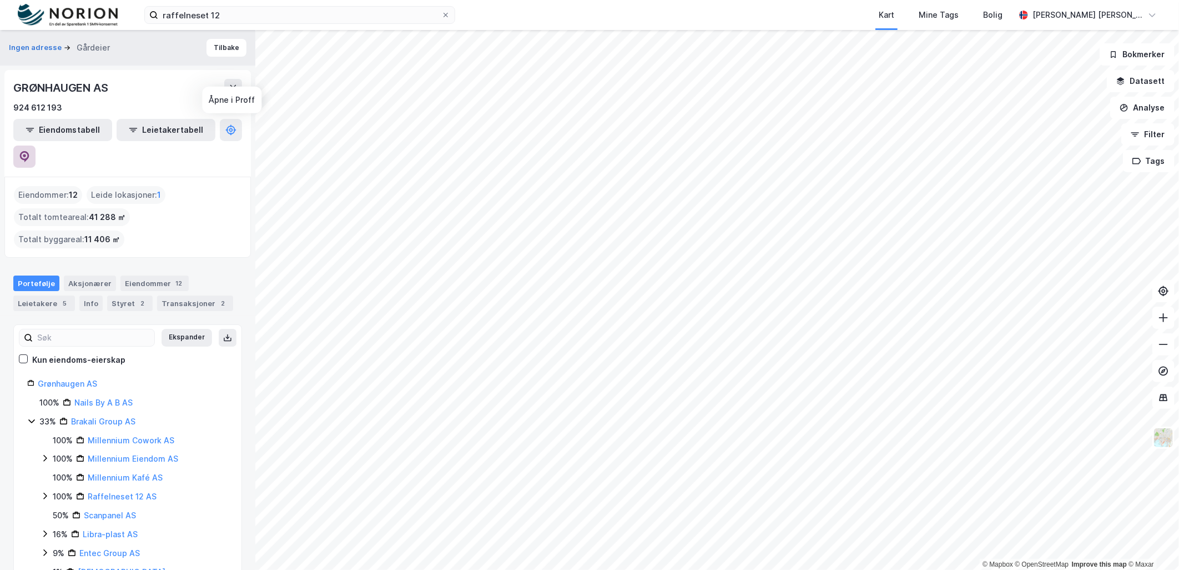
click at [30, 151] on icon at bounding box center [24, 156] width 11 height 11
drag, startPoint x: 251, startPoint y: 147, endPoint x: 231, endPoint y: 53, distance: 95.9
click at [231, 53] on button "Tilbake" at bounding box center [226, 48] width 40 height 18
